Goal: Transaction & Acquisition: Obtain resource

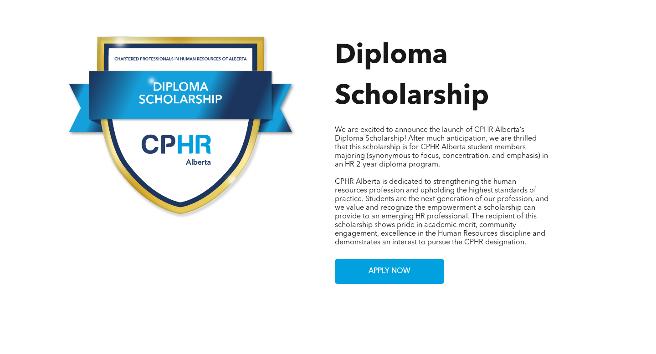
scroll to position [425, 0]
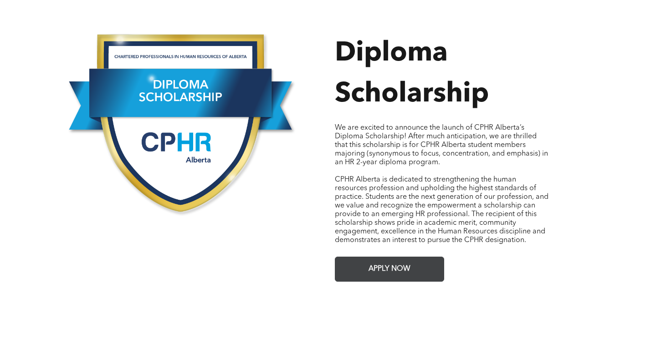
click at [359, 260] on link "APPLY NOW" at bounding box center [389, 269] width 109 height 25
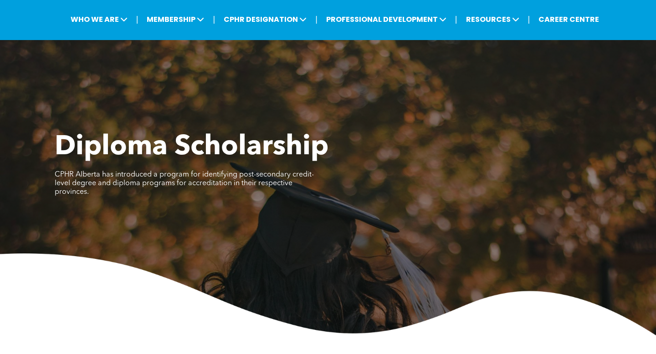
scroll to position [0, 0]
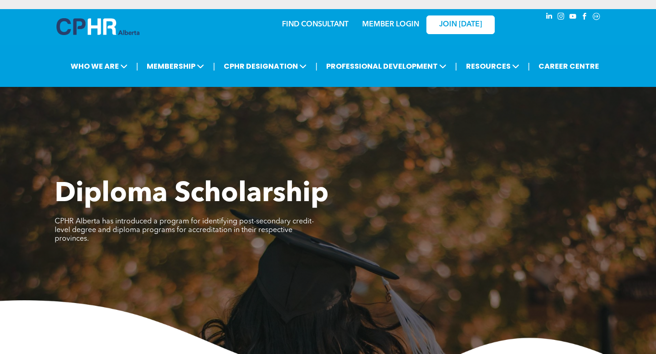
click at [393, 25] on link "MEMBER LOGIN" at bounding box center [390, 24] width 57 height 7
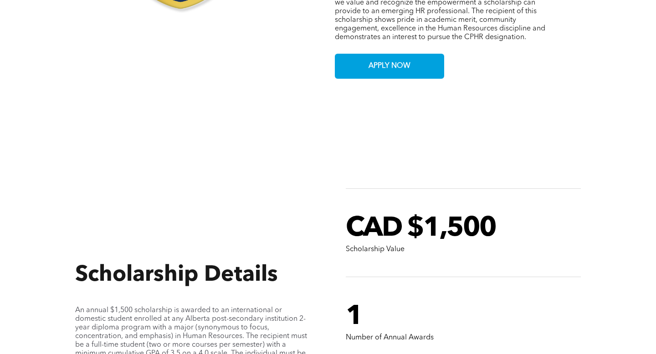
scroll to position [820, 0]
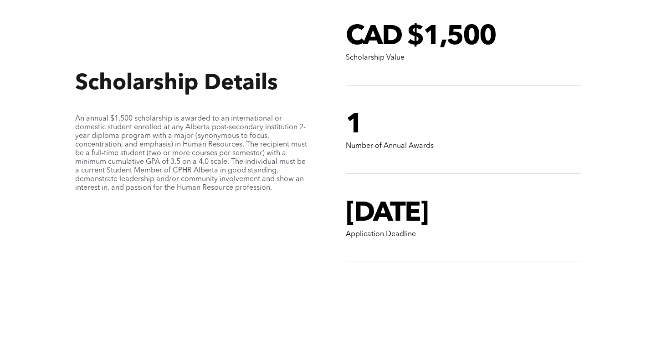
click at [356, 120] on span "1" at bounding box center [354, 125] width 16 height 27
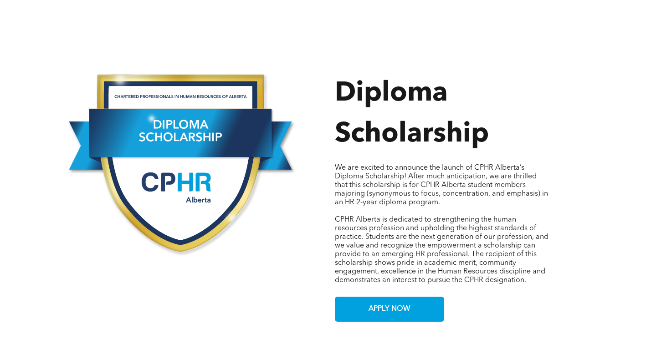
scroll to position [396, 0]
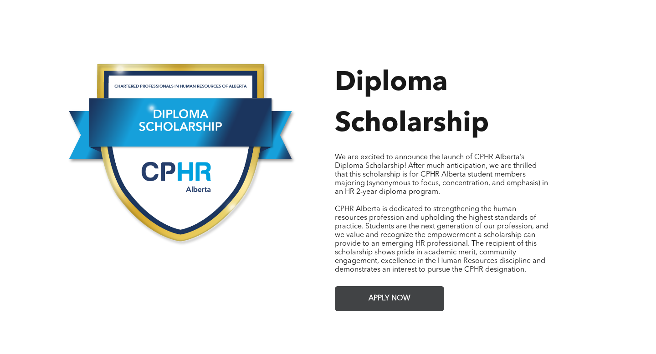
click at [370, 290] on span "APPLY NOW" at bounding box center [389, 299] width 48 height 18
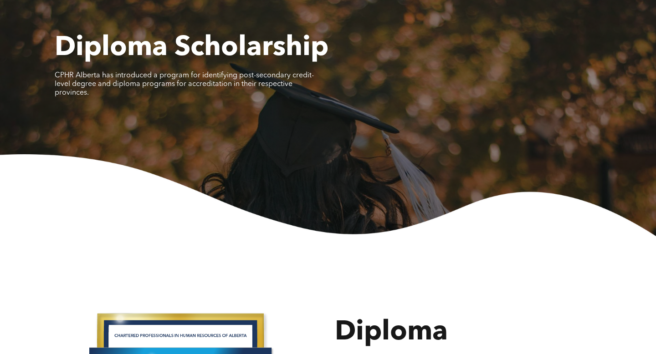
scroll to position [0, 0]
